Goal: Transaction & Acquisition: Obtain resource

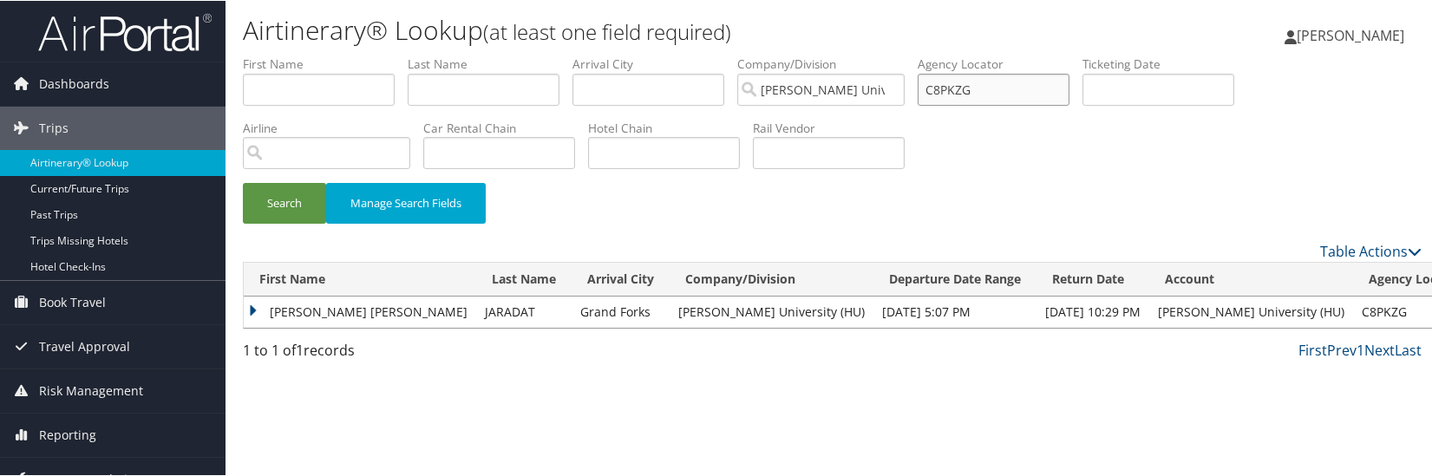
click at [959, 86] on input "C8PKZG" at bounding box center [993, 89] width 152 height 32
paste input "4WN2L"
click at [295, 203] on button "Search" at bounding box center [284, 202] width 83 height 41
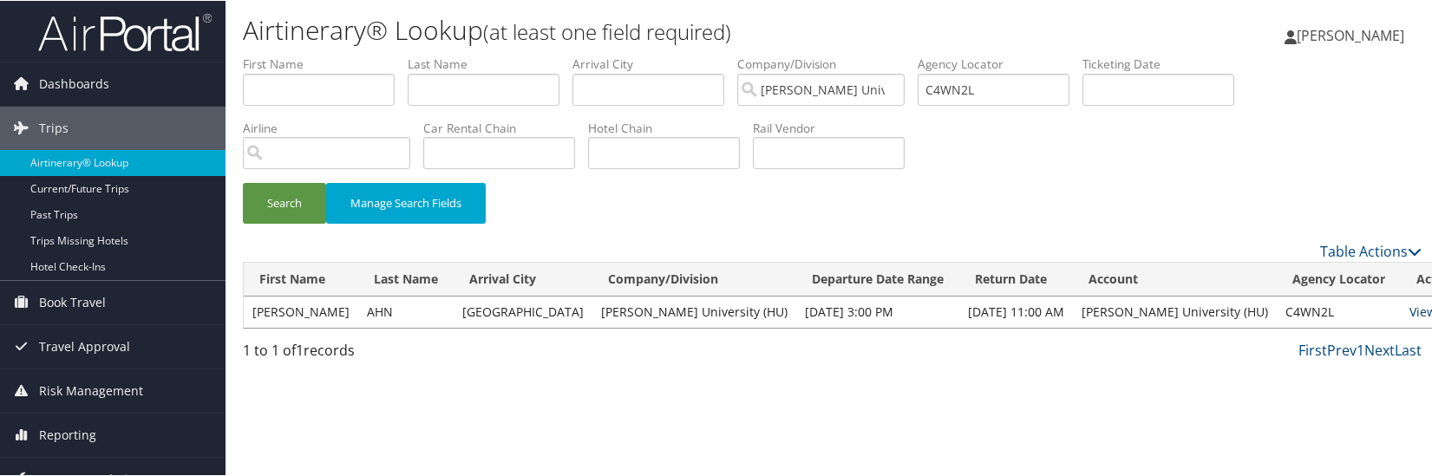
click at [1409, 315] on link "View" at bounding box center [1422, 311] width 27 height 16
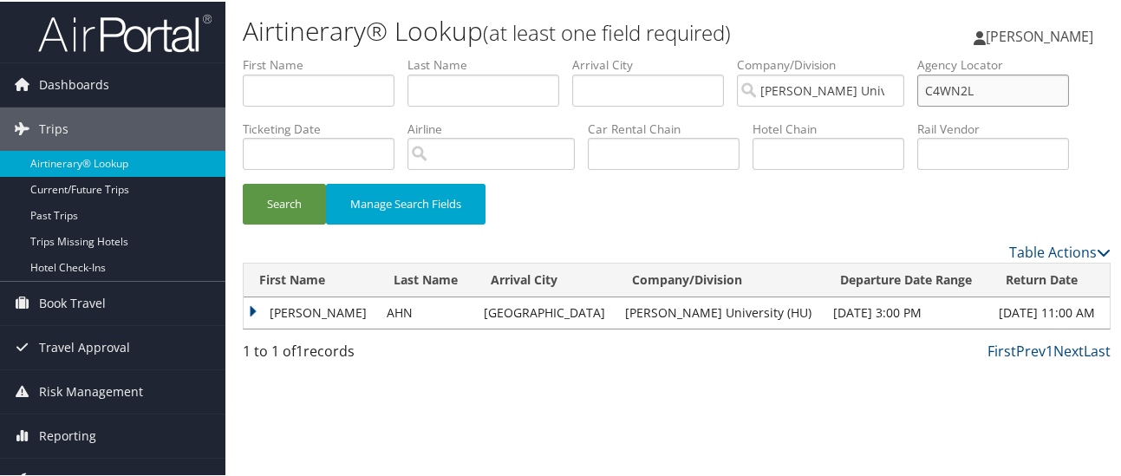
click at [949, 92] on input "C4WN2L" at bounding box center [993, 89] width 152 height 32
paste input "VK7"
type input "C4WVK7"
click at [281, 204] on button "Search" at bounding box center [284, 202] width 83 height 41
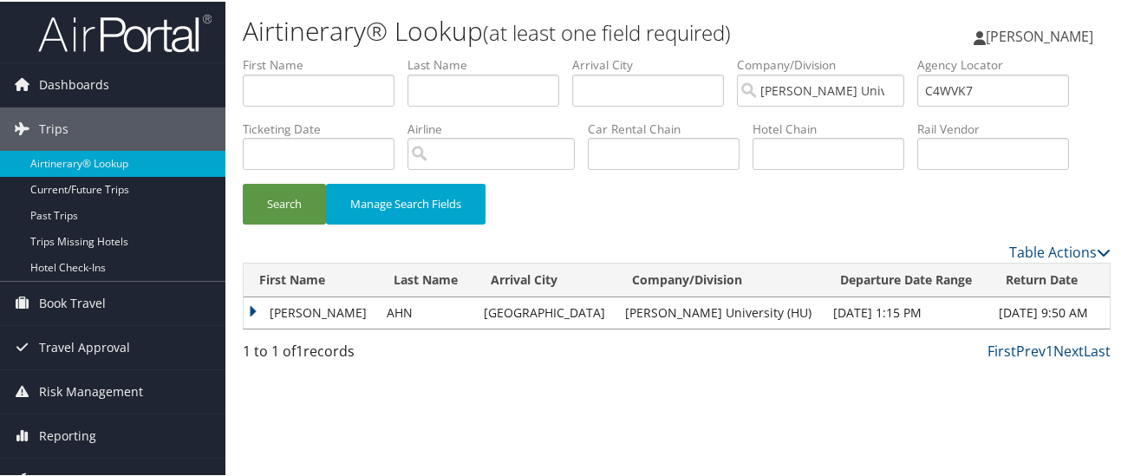
click at [252, 308] on td "[PERSON_NAME]" at bounding box center [311, 311] width 134 height 31
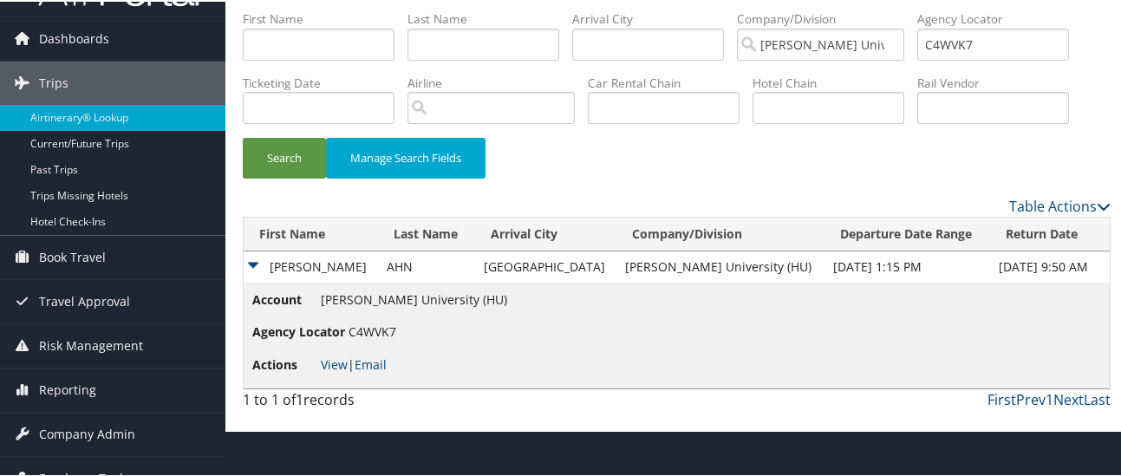
scroll to position [69, 0]
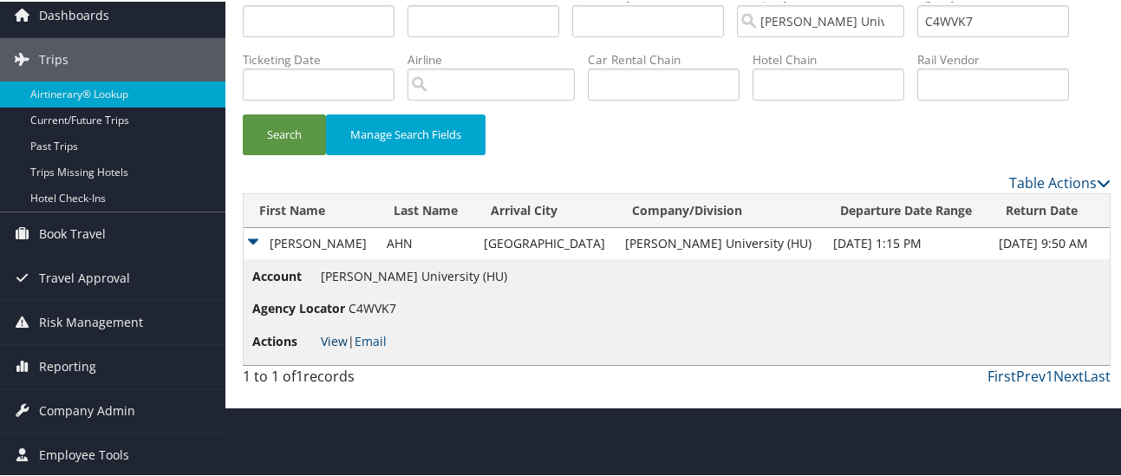
click at [331, 342] on link "View" at bounding box center [334, 339] width 27 height 16
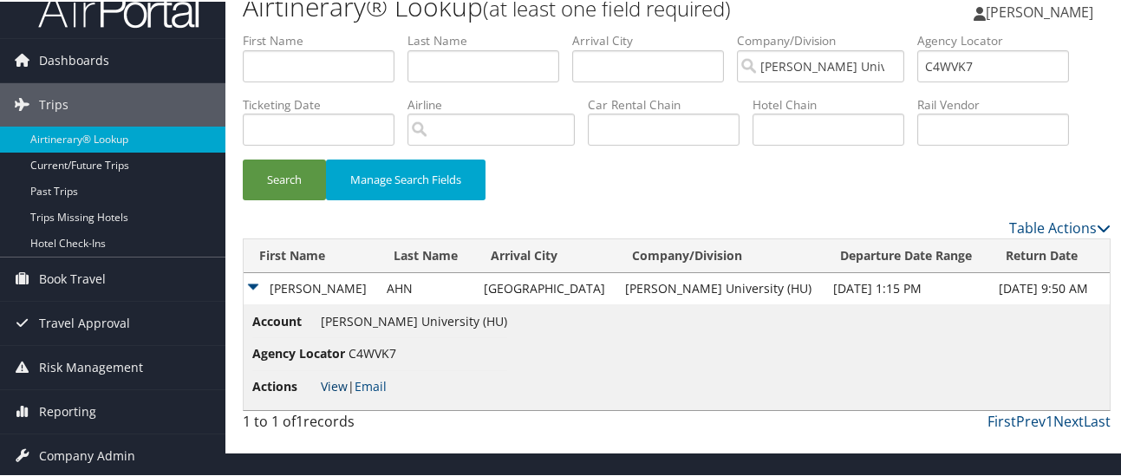
scroll to position [0, 0]
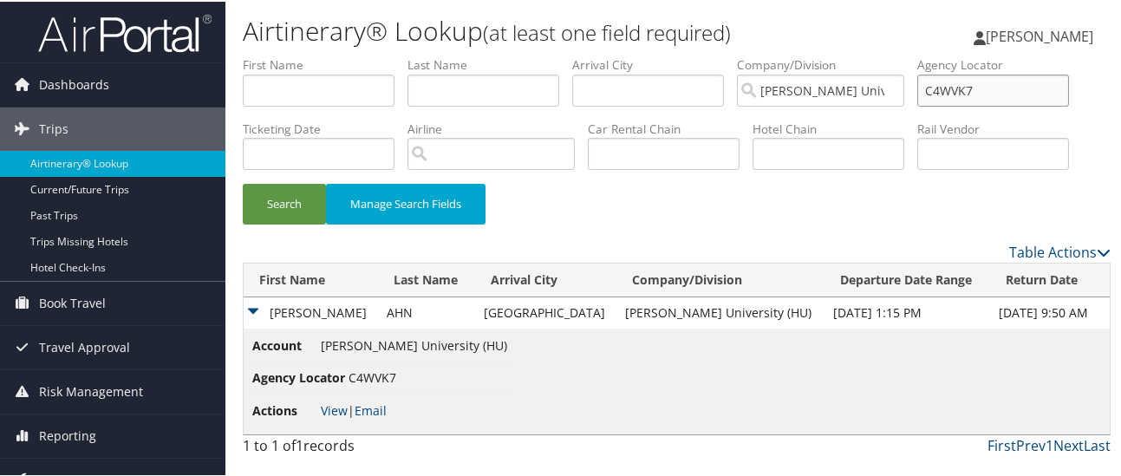
click at [959, 85] on input "C4WVK7" at bounding box center [993, 89] width 152 height 32
click at [275, 194] on button "Search" at bounding box center [284, 202] width 83 height 41
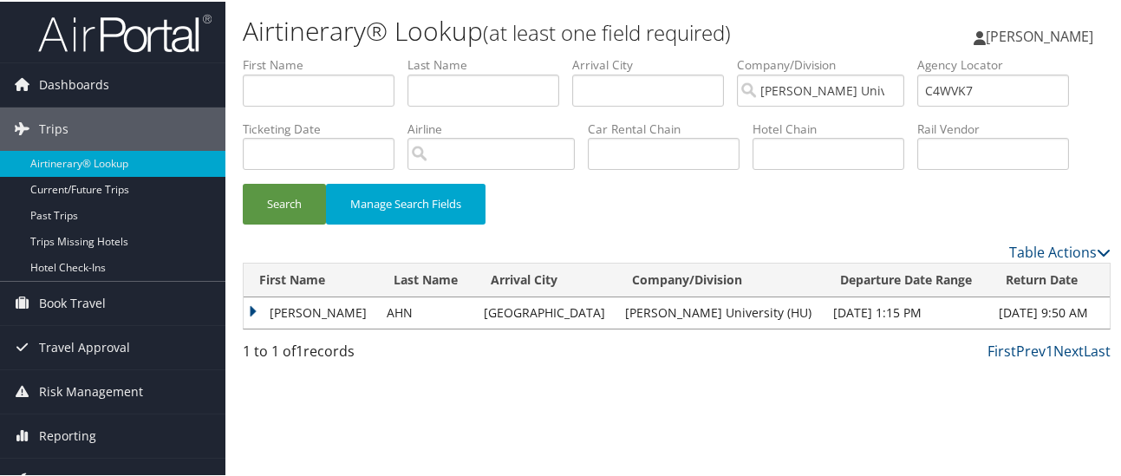
click at [251, 305] on td "[PERSON_NAME]" at bounding box center [311, 311] width 134 height 31
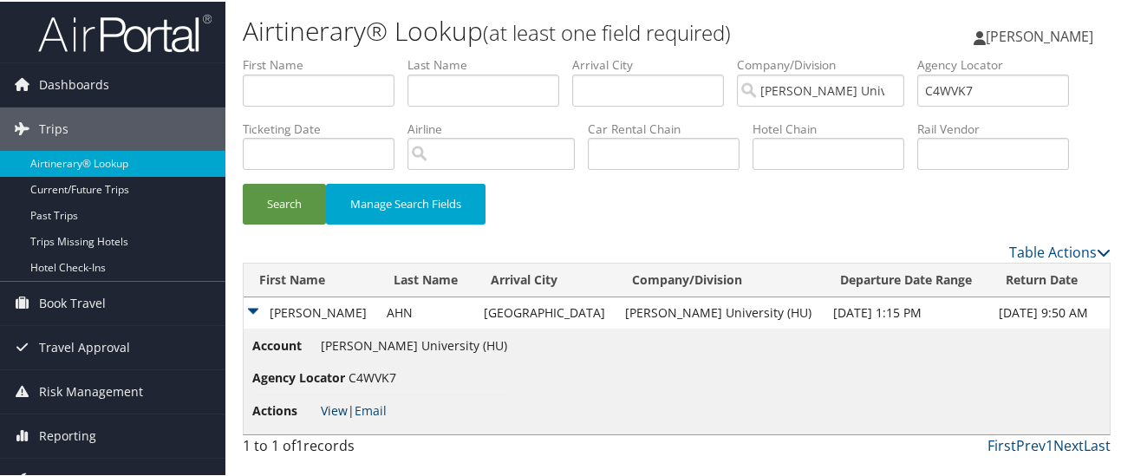
click at [331, 406] on link "View" at bounding box center [334, 409] width 27 height 16
click at [253, 308] on td "[PERSON_NAME]" at bounding box center [311, 311] width 134 height 31
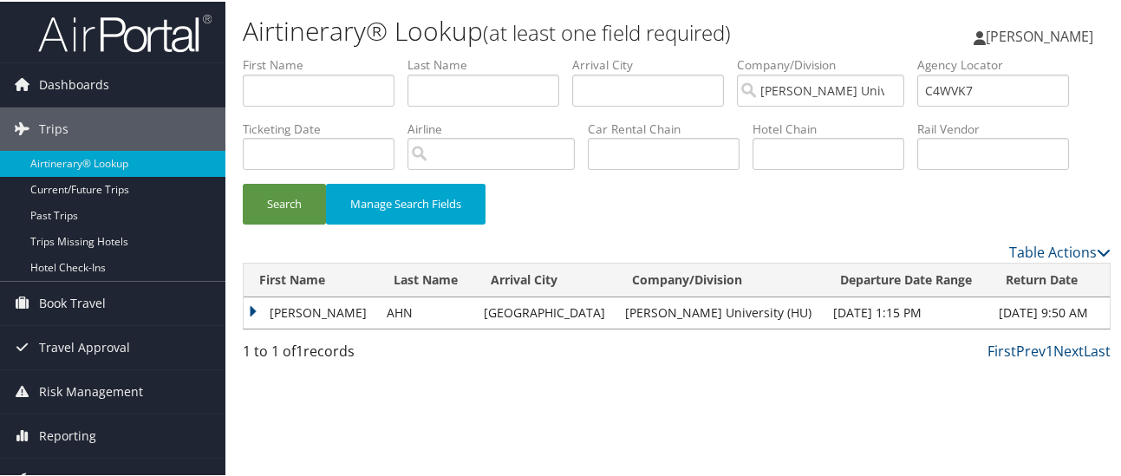
click at [255, 306] on td "[PERSON_NAME]" at bounding box center [311, 311] width 134 height 31
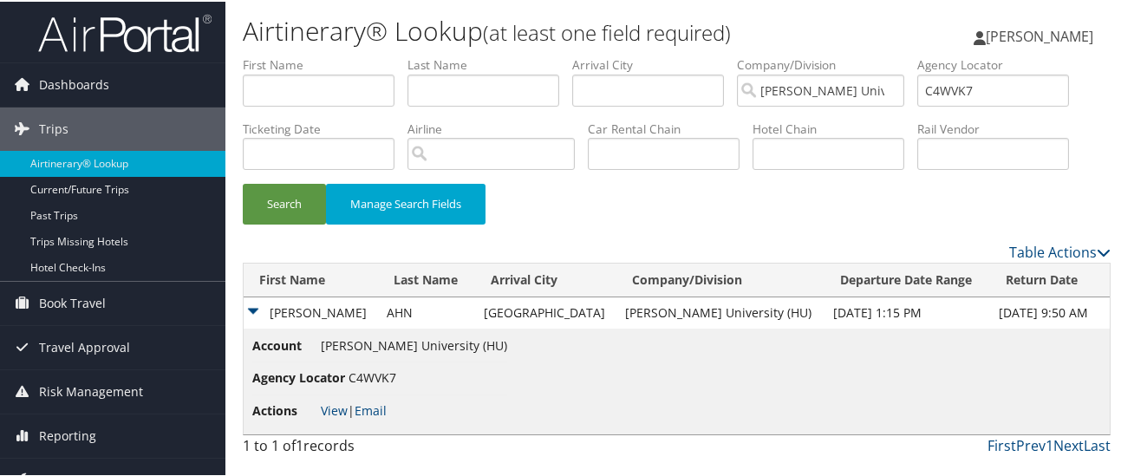
scroll to position [69, 0]
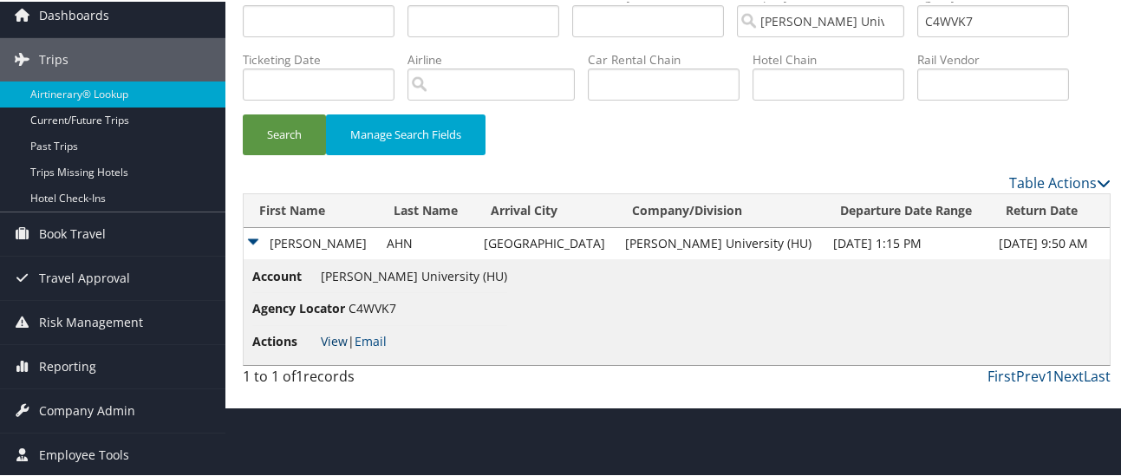
click at [331, 336] on link "View" at bounding box center [334, 339] width 27 height 16
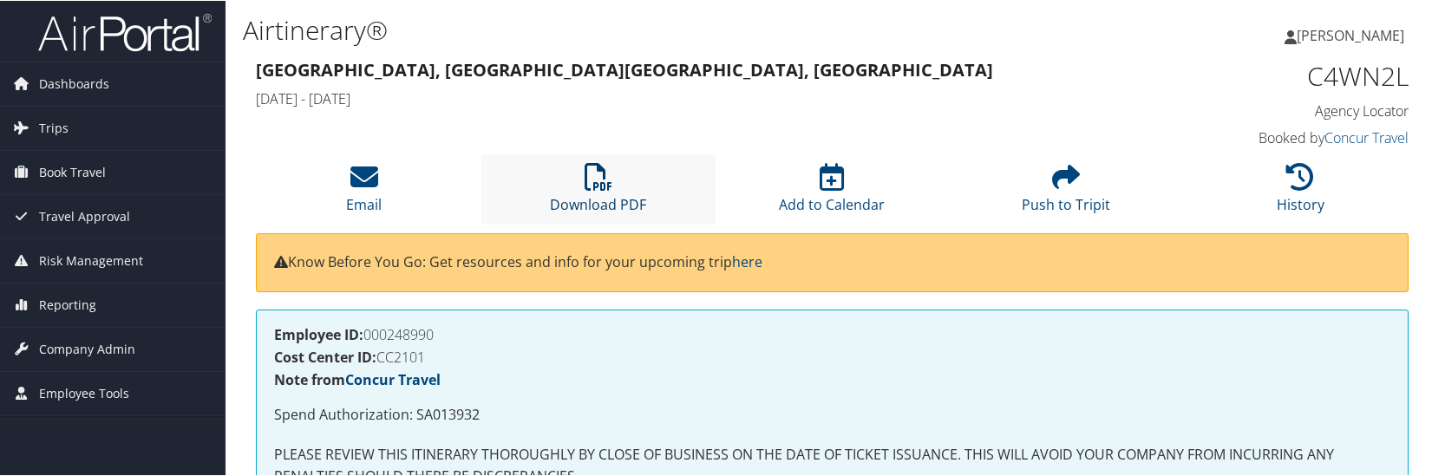
click at [584, 179] on icon at bounding box center [598, 176] width 28 height 28
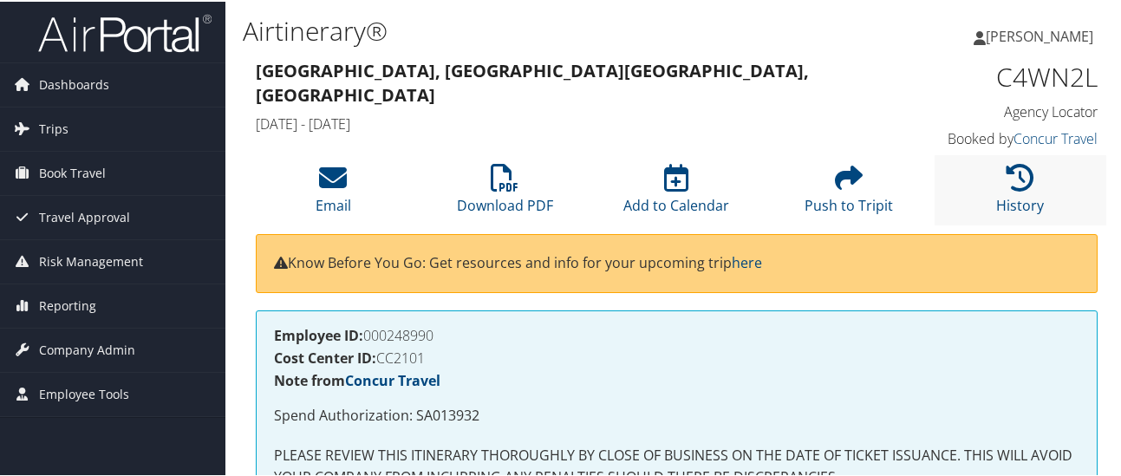
click at [1035, 182] on li "History" at bounding box center [1021, 188] width 172 height 70
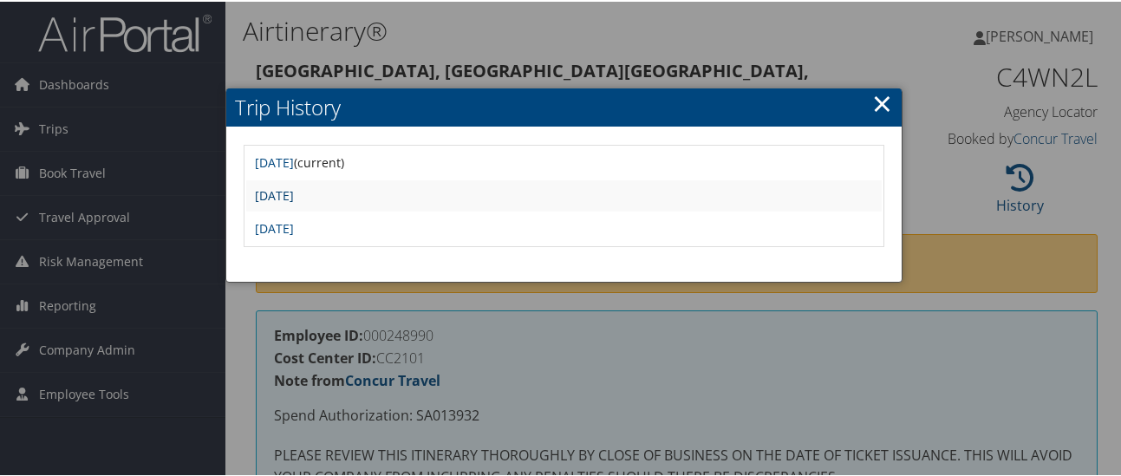
click at [294, 197] on link "Mon May 5 06:31:18 MDT 2025" at bounding box center [274, 194] width 39 height 16
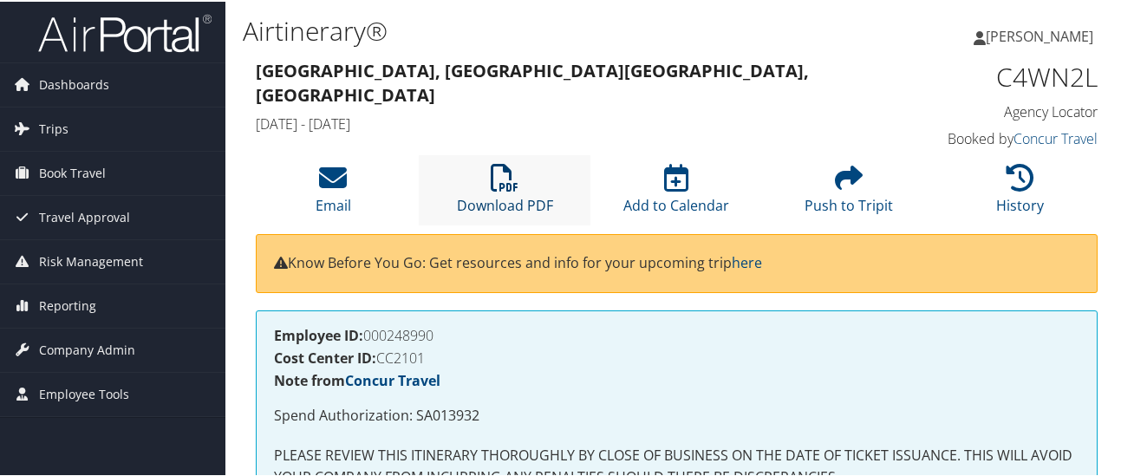
click at [491, 179] on icon at bounding box center [505, 176] width 28 height 28
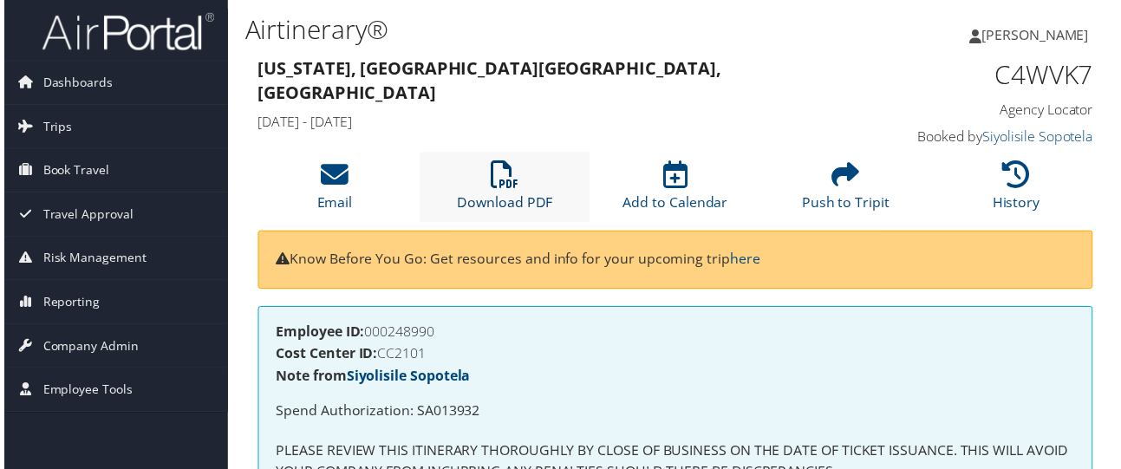
click at [507, 176] on icon at bounding box center [505, 176] width 28 height 28
click at [495, 174] on icon at bounding box center [505, 176] width 28 height 28
click at [1008, 185] on icon at bounding box center [1021, 176] width 28 height 28
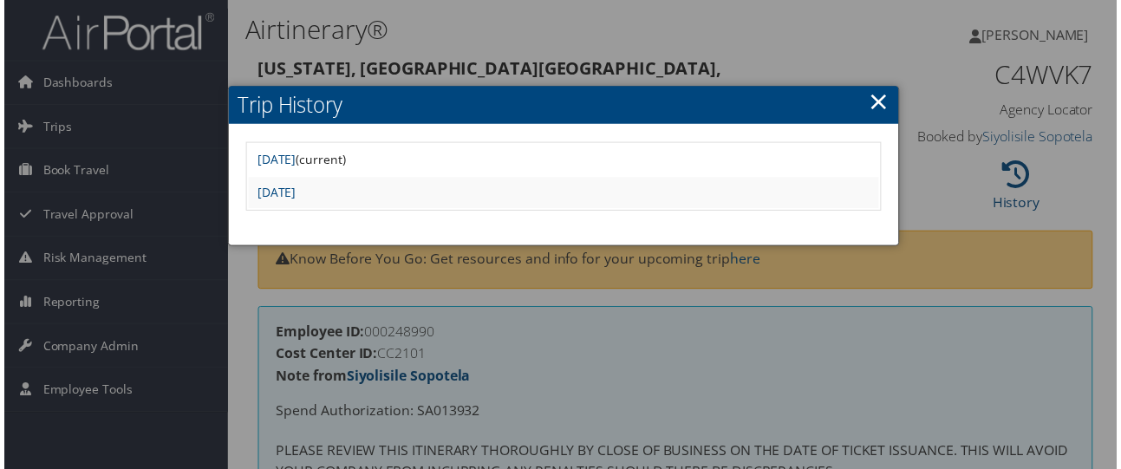
click at [878, 104] on link "×" at bounding box center [882, 101] width 20 height 35
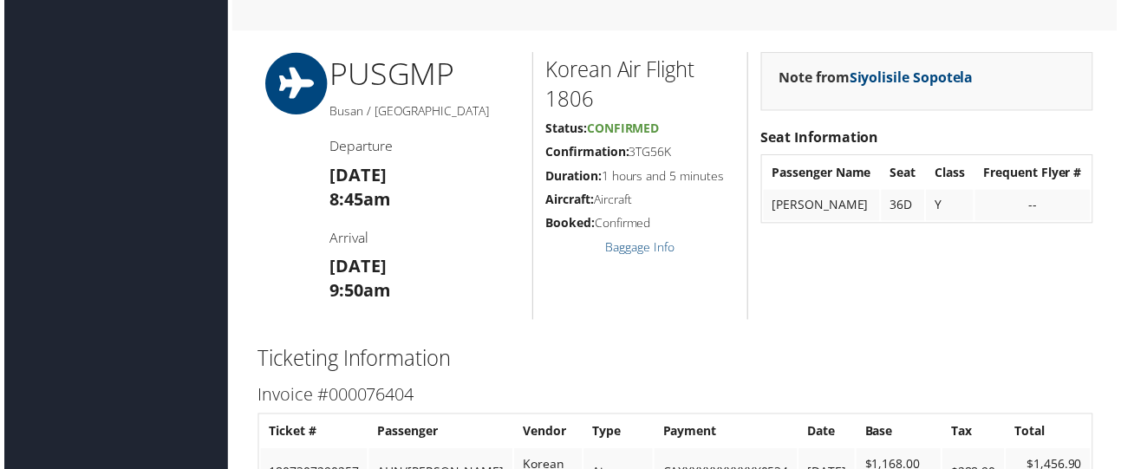
scroll to position [2081, 0]
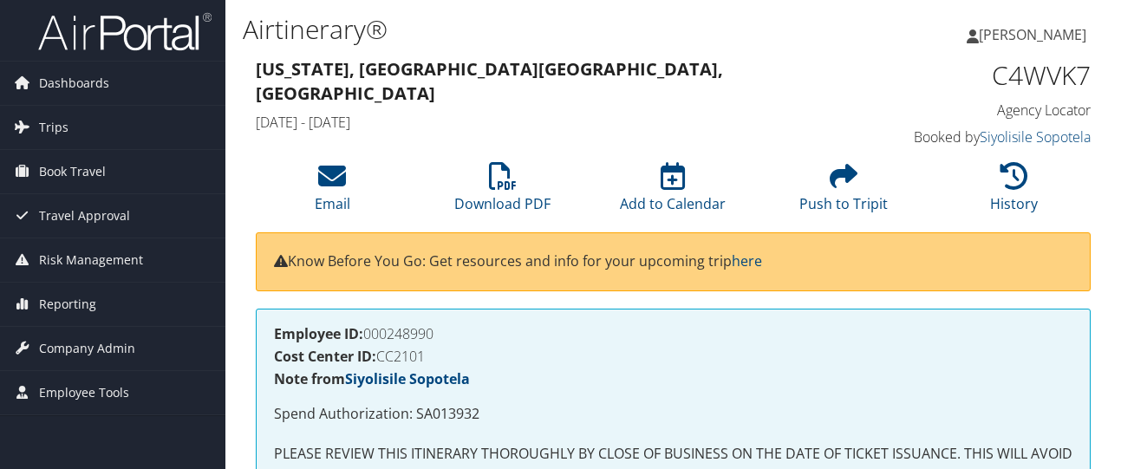
scroll to position [87, 0]
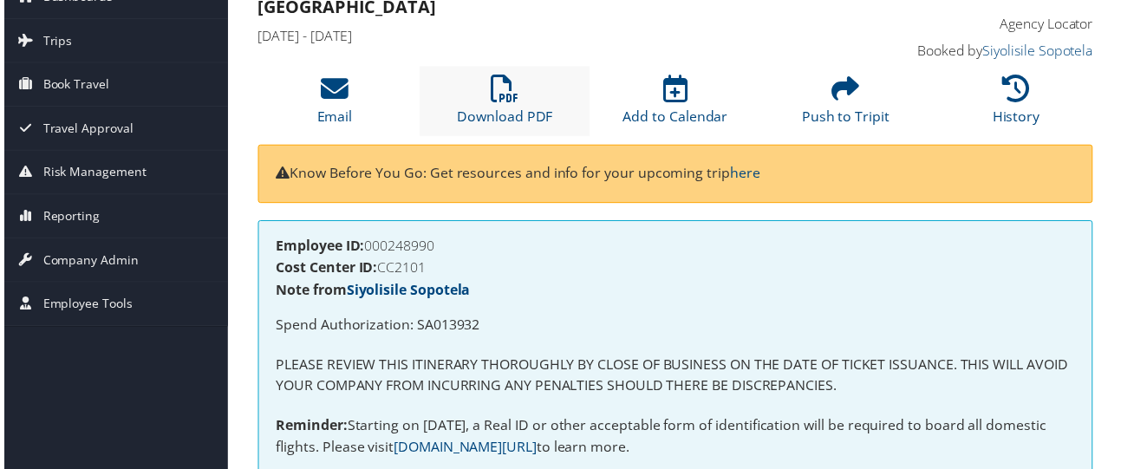
click at [506, 104] on li "Download PDF" at bounding box center [505, 102] width 172 height 70
